Goal: Transaction & Acquisition: Purchase product/service

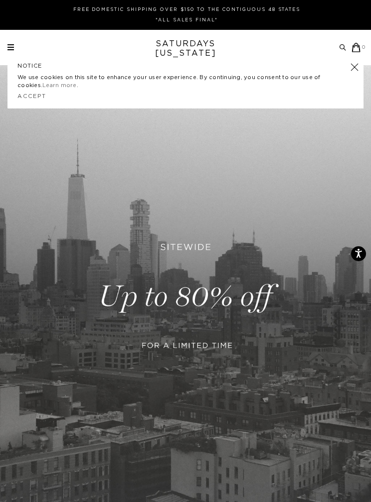
click at [23, 45] on div "Archive Sale Men's Tees Shirts Shorts Swim Knitwear Pants Sweats" at bounding box center [186, 47] width 358 height 9
click at [17, 48] on div "Archive Sale Men's Tees Shirts Shorts Swim Knitwear Pants Sweats" at bounding box center [186, 47] width 358 height 9
click at [357, 66] on link at bounding box center [354, 67] width 14 height 14
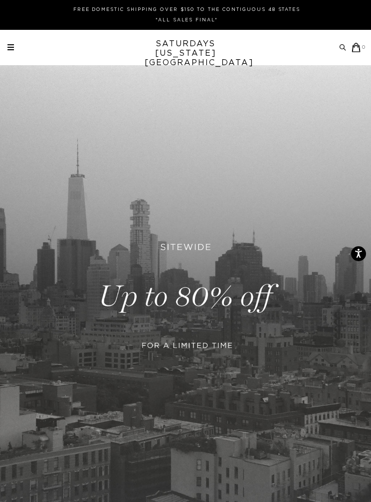
click at [10, 49] on span at bounding box center [10, 49] width 6 height 1
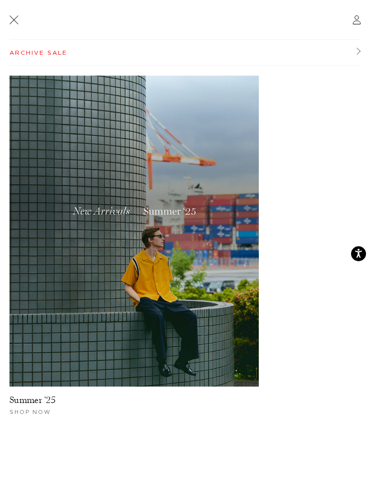
click at [9, 24] on header at bounding box center [184, 20] width 351 height 40
click at [14, 25] on header at bounding box center [184, 20] width 351 height 40
click at [8, 26] on div "Archive Sale Archive Sale Men's Tees Shirts Shorts Swimwear" at bounding box center [185, 251] width 371 height 502
click at [46, 51] on link "Archive Sale" at bounding box center [184, 53] width 351 height 26
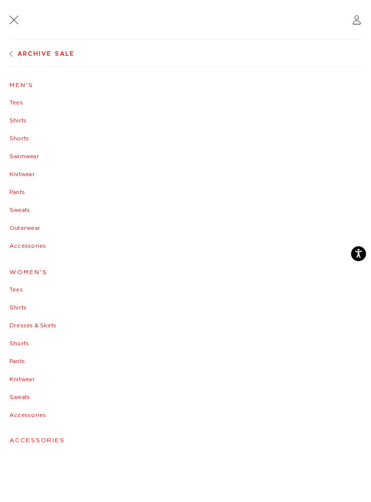
click at [22, 177] on link "Knitwear" at bounding box center [185, 175] width 352 height 6
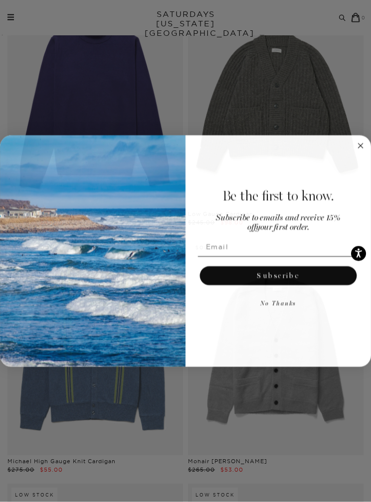
scroll to position [890, 0]
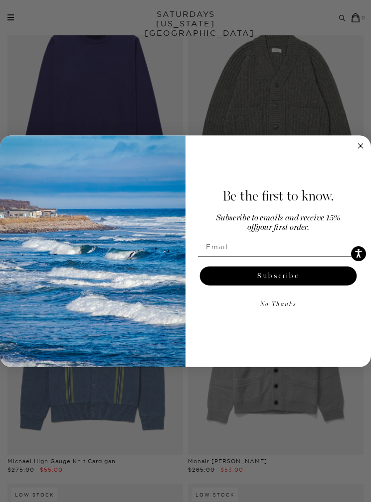
click at [351, 183] on div "Be the first to know. Subscribe to emails and receive 15% off your first order.…" at bounding box center [273, 251] width 176 height 213
click at [354, 176] on div "Be the first to know. Subscribe to emails and receive 15% off your first order.…" at bounding box center [273, 251] width 176 height 213
click at [352, 178] on div "Be the first to know. Subscribe to emails and receive 15% off your first order.…" at bounding box center [273, 251] width 176 height 213
click at [361, 151] on circle "Close dialog" at bounding box center [360, 145] width 11 height 11
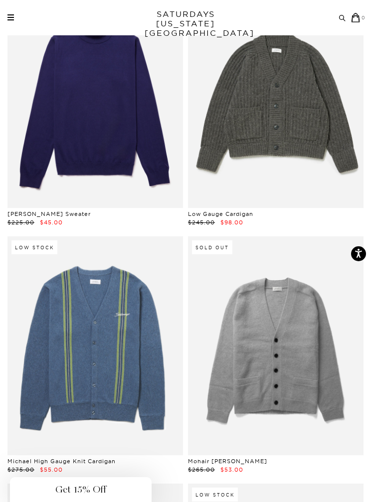
click at [362, 166] on div "Close dialog Be the first to know. Subscribe to emails and receive 15% off your…" at bounding box center [185, 251] width 371 height 232
click at [280, 341] on link at bounding box center [275, 346] width 175 height 219
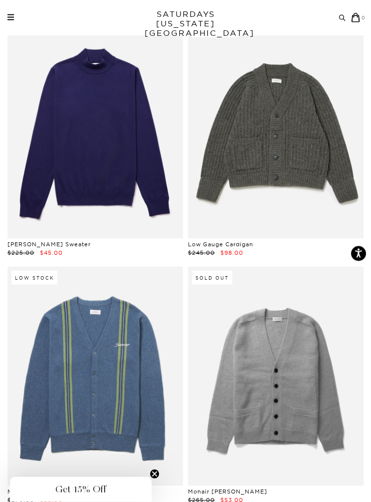
scroll to position [984, 0]
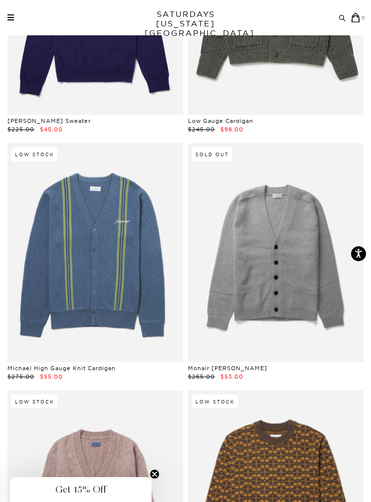
click at [127, 307] on link at bounding box center [94, 252] width 175 height 219
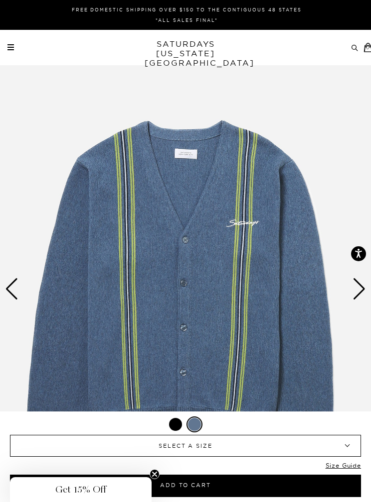
click at [353, 284] on div "Next slide" at bounding box center [358, 289] width 13 height 22
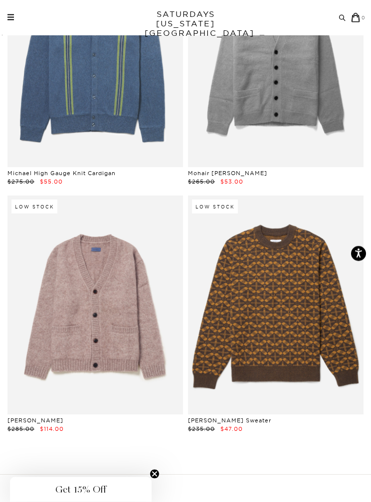
scroll to position [1201, 0]
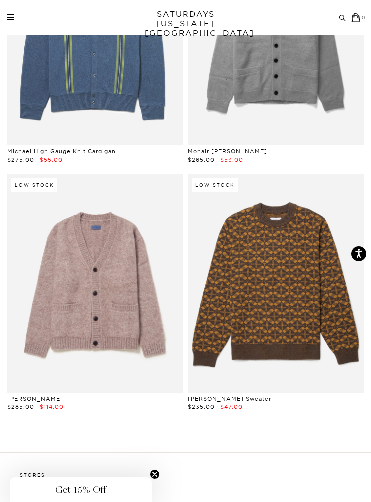
click at [12, 26] on div "Archive Sale Men's Tees Shirts Shorts Swim Knitwear Pants Sweats Women's" at bounding box center [185, 17] width 371 height 35
click at [12, 16] on link at bounding box center [10, 17] width 6 height 6
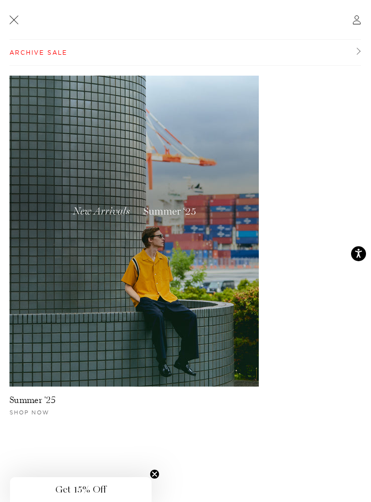
click at [214, 258] on img at bounding box center [133, 231] width 249 height 311
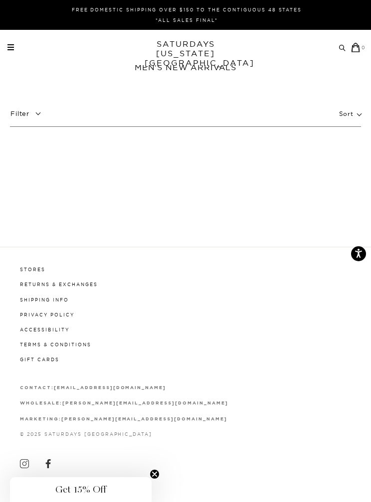
click at [19, 40] on div "Archive Sale Men's Tees Shirts Shorts Swim Knitwear Pants Sweats Women's" at bounding box center [185, 47] width 371 height 35
click at [25, 43] on div "Archive Sale Men's Tees Shirts Shorts Swim Knitwear Pants Sweats" at bounding box center [186, 47] width 358 height 9
click at [156, 470] on circle "Close teaser" at bounding box center [154, 474] width 9 height 9
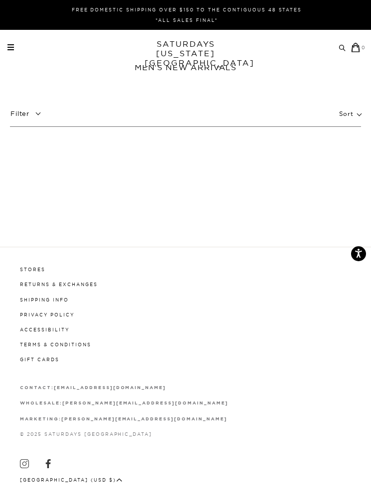
click at [20, 44] on div "Archive Sale Men's Tees Shirts Shorts Swim Knitwear Pants Sweats" at bounding box center [186, 47] width 358 height 9
click at [13, 46] on link at bounding box center [10, 47] width 6 height 6
